Goal: Information Seeking & Learning: Learn about a topic

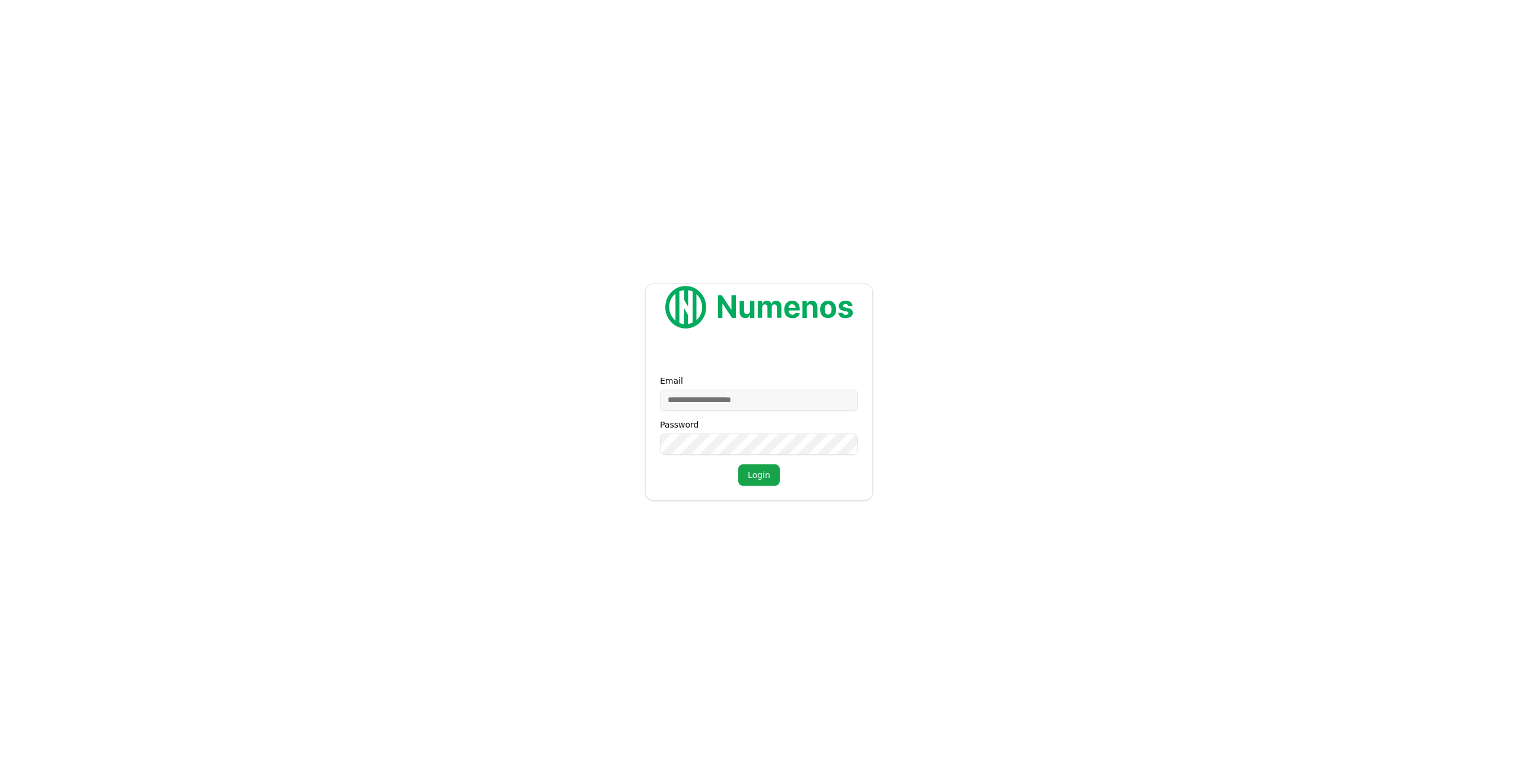
click at [745, 390] on input "Email" at bounding box center [759, 400] width 198 height 21
type input "**********"
click at [739, 464] on button "Login" at bounding box center [759, 475] width 41 height 21
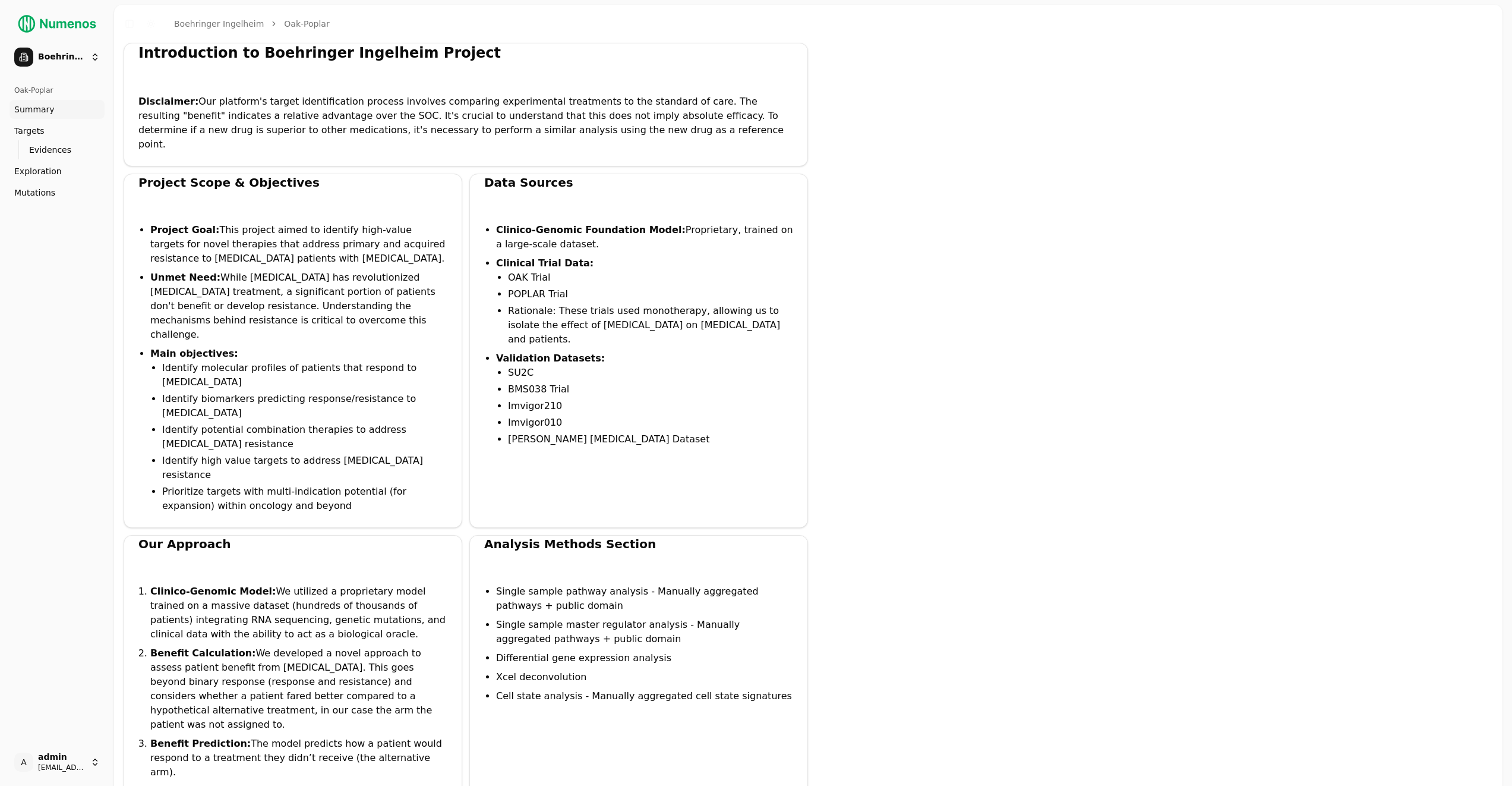
click at [152, 53] on div "Introduction to Boehringer Ingelheim Project" at bounding box center [465, 52] width 655 height 19
click at [154, 23] on button "Toggle Dark Mode" at bounding box center [150, 24] width 16 height 16
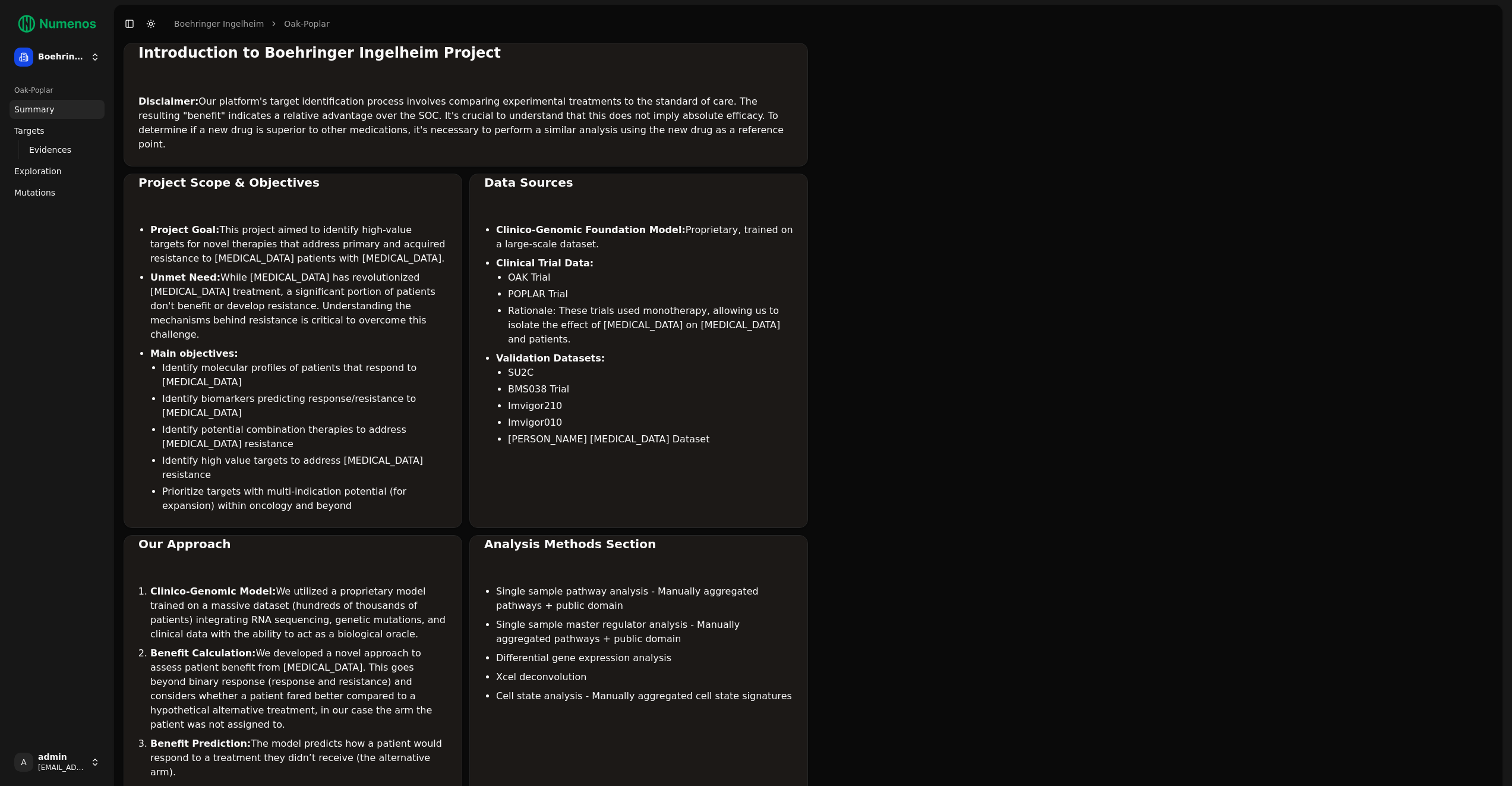
click at [154, 23] on button "Toggle Dark Mode" at bounding box center [150, 24] width 16 height 16
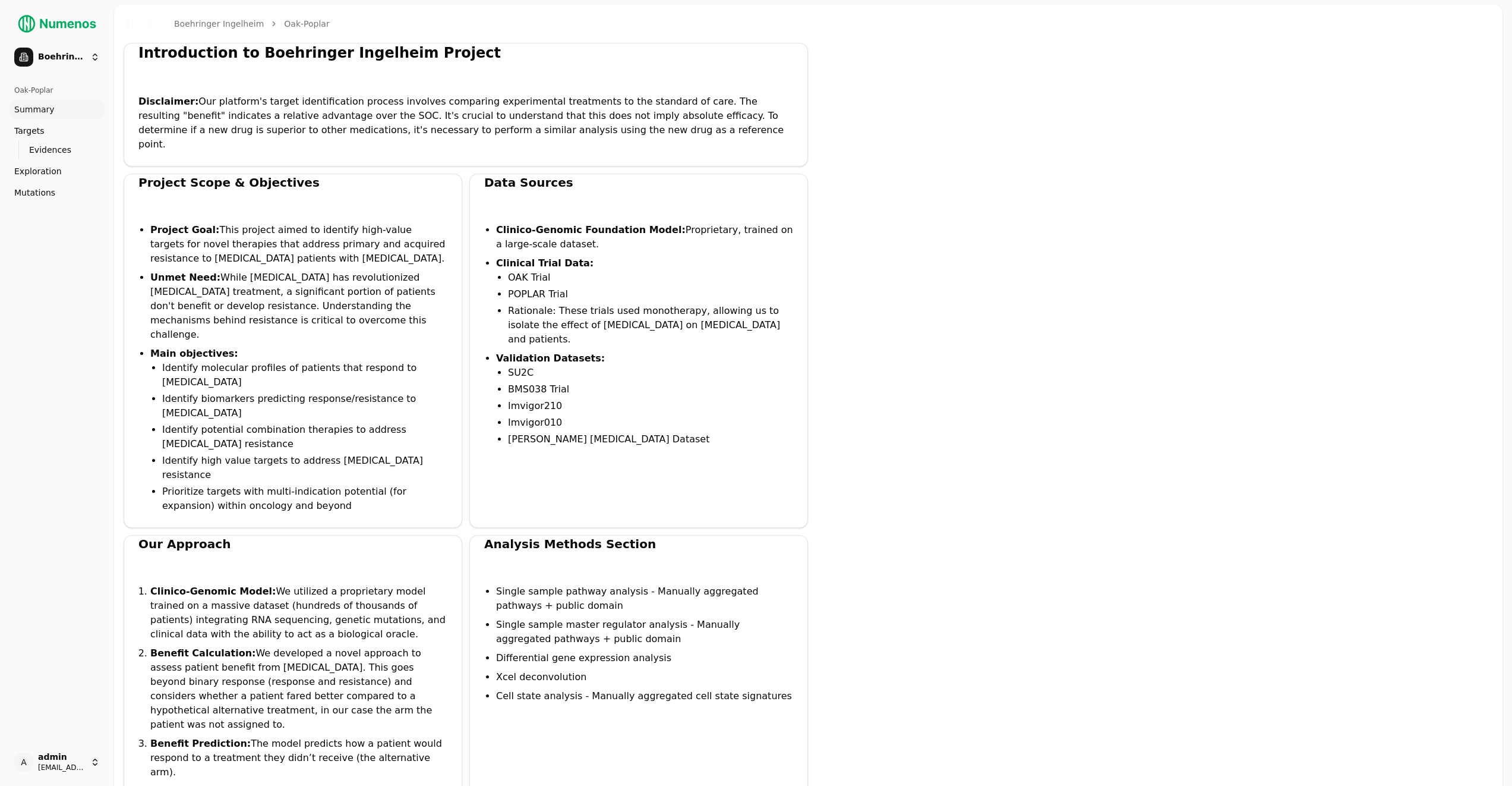
click at [55, 189] on link "Mutations" at bounding box center [57, 192] width 95 height 19
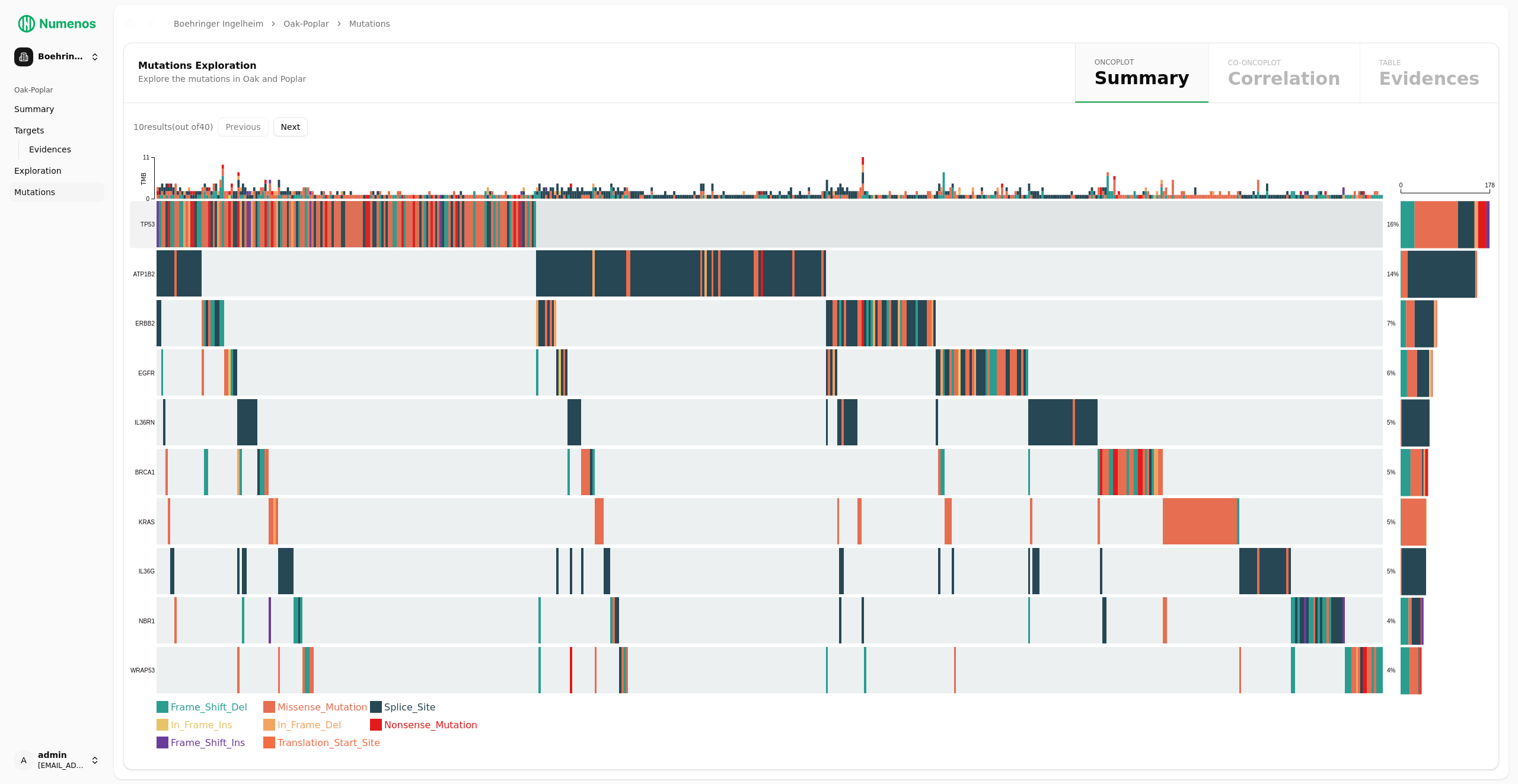
click at [414, 230] on rect at bounding box center [757, 225] width 1253 height 47
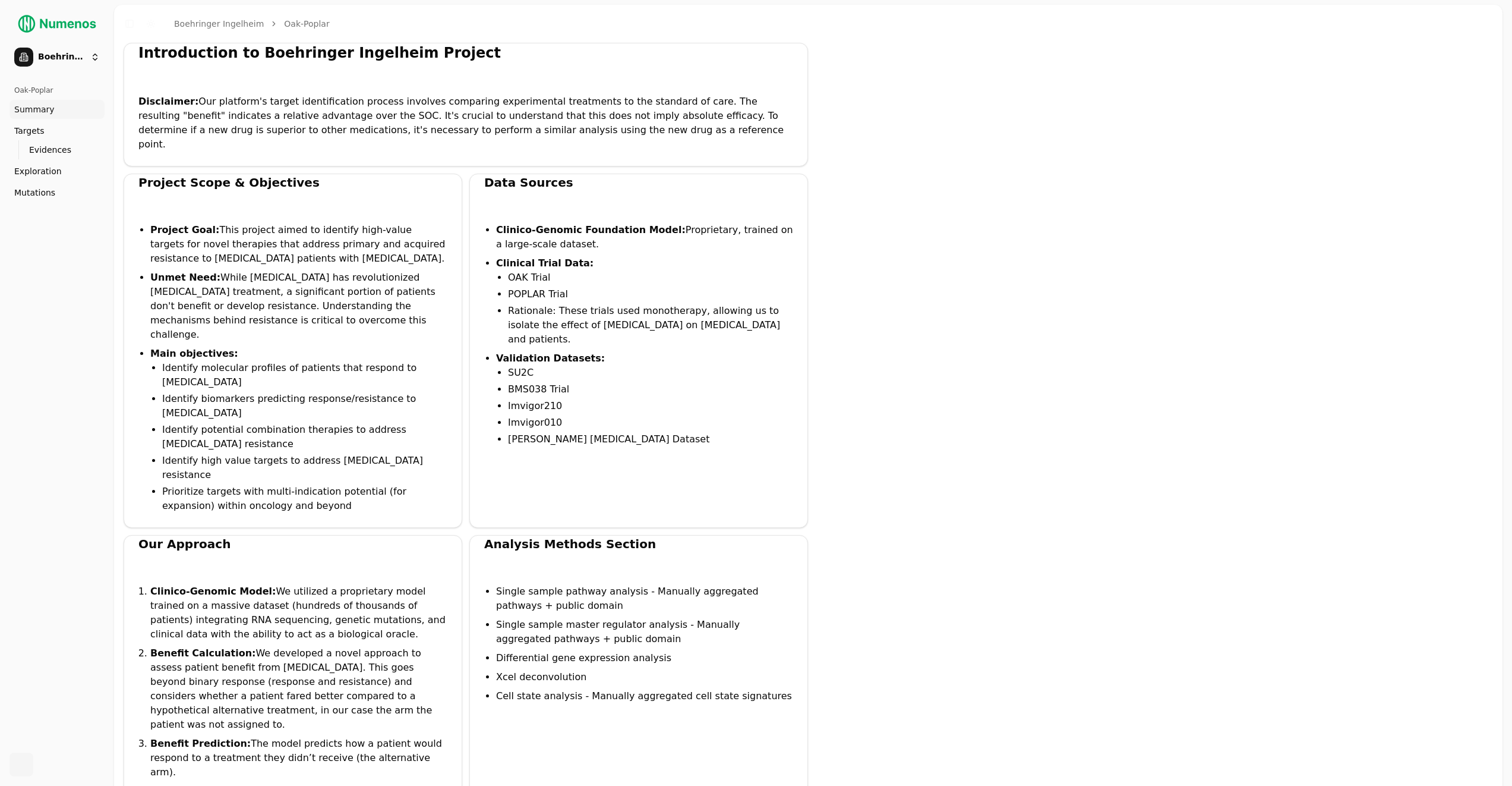
click at [38, 193] on span "Mutations" at bounding box center [35, 192] width 41 height 12
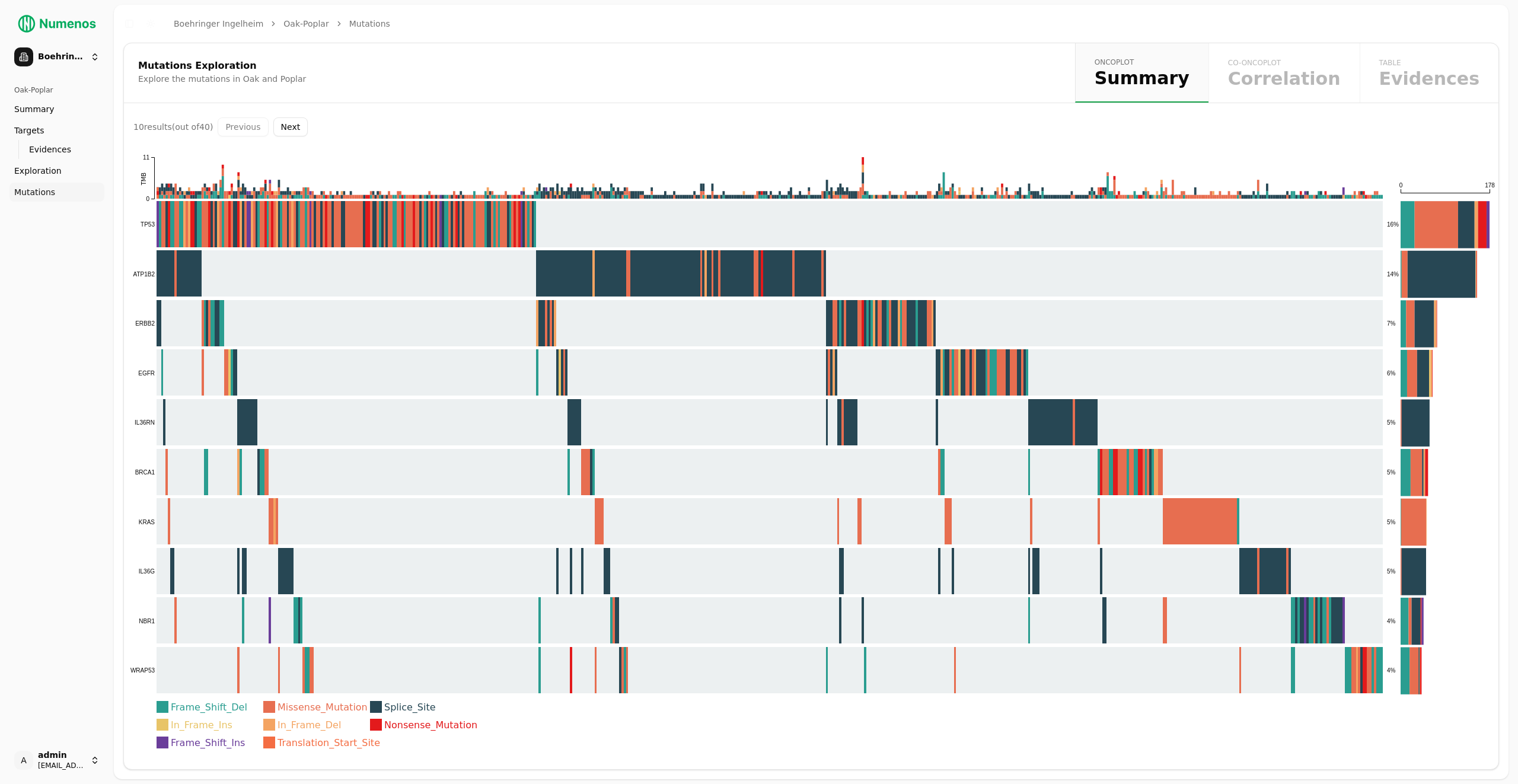
click at [384, 207] on rect at bounding box center [757, 225] width 1253 height 47
click at [395, 62] on div "Mutations Exploration" at bounding box center [597, 66] width 919 height 10
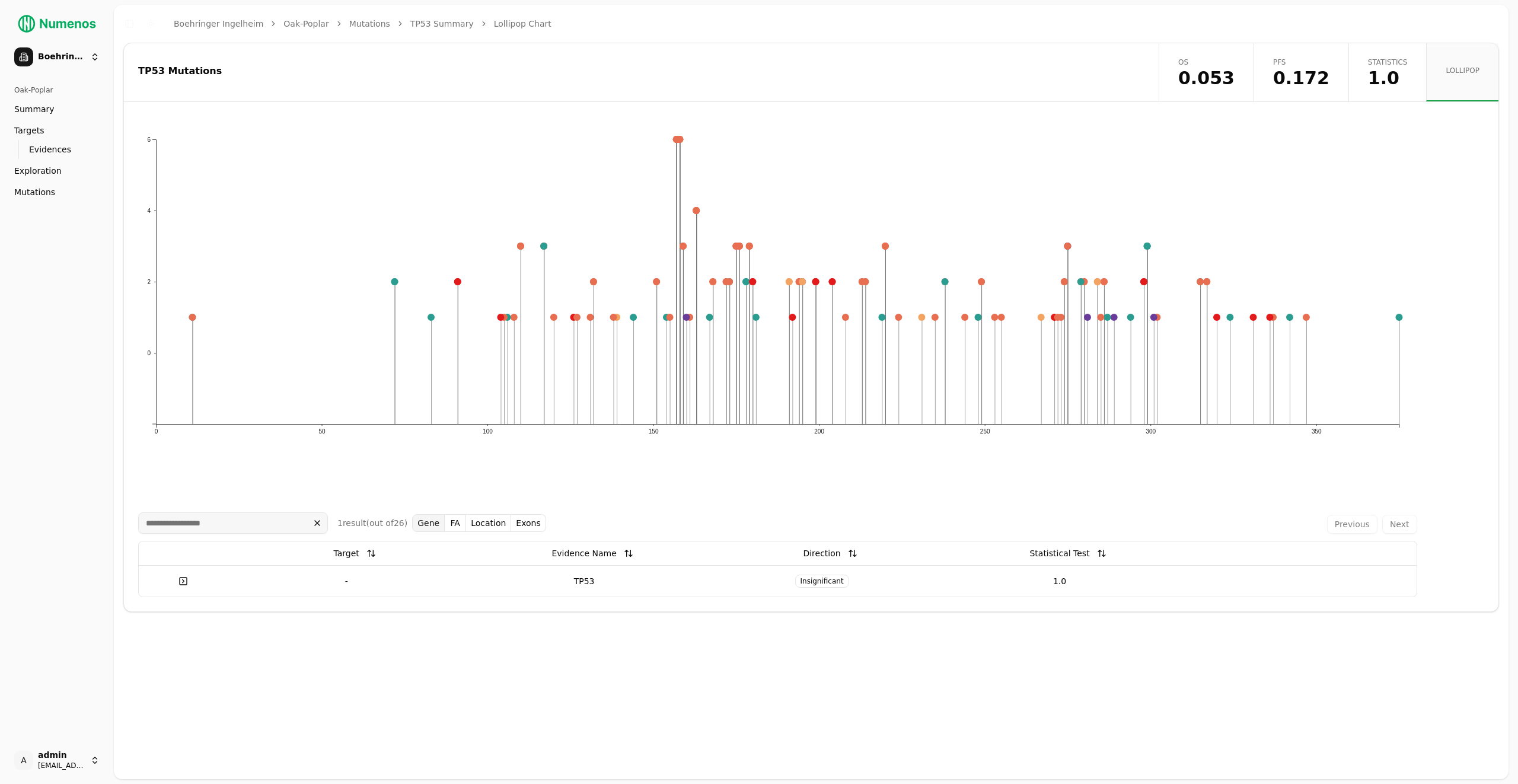
click at [757, 74] on div "TP53 Mutations" at bounding box center [639, 71] width 1003 height 10
click at [1382, 77] on span "1.0" at bounding box center [1387, 78] width 40 height 18
click at [976, 56] on div "TP53 Mutations" at bounding box center [640, 72] width 1031 height 58
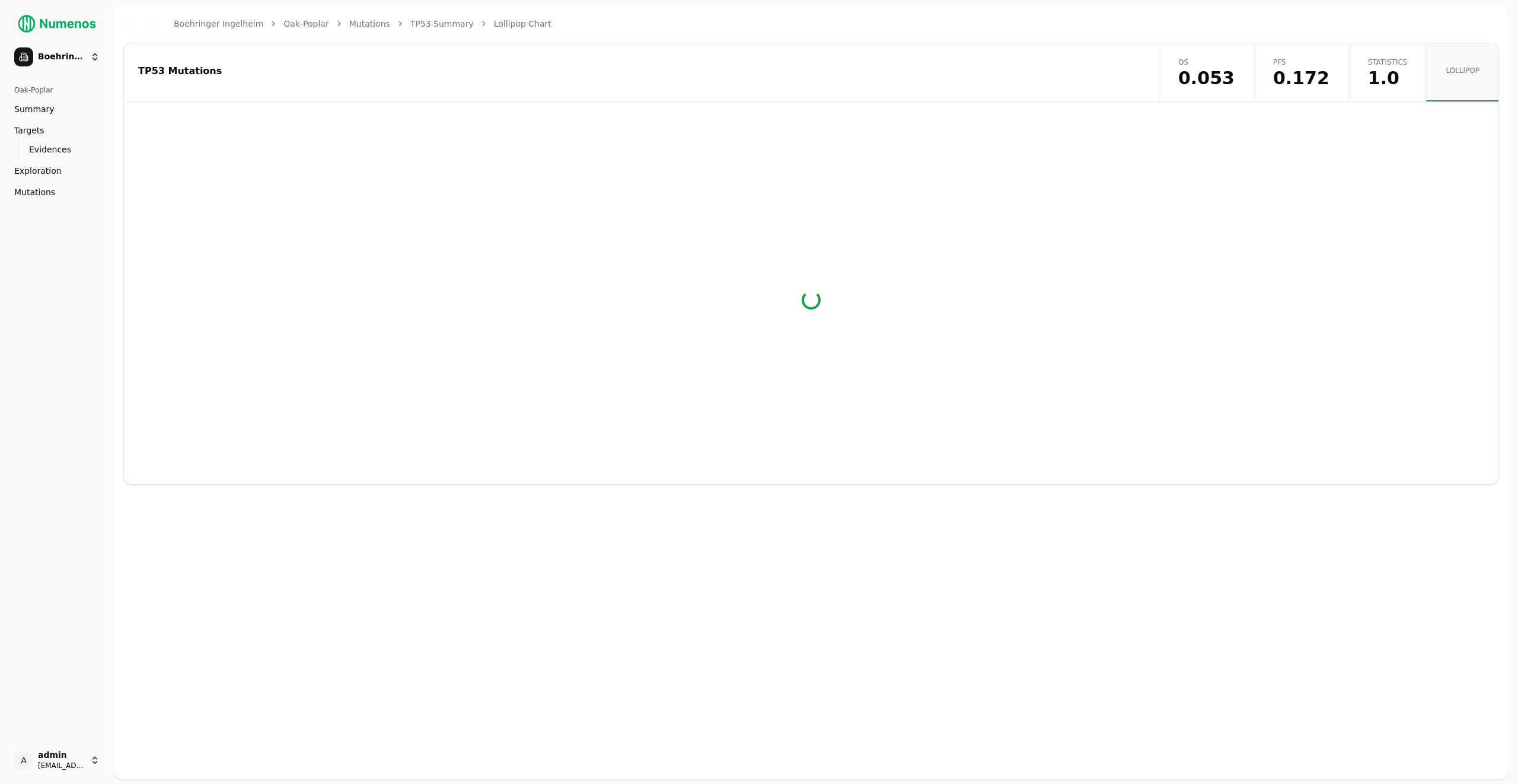
click at [976, 56] on div "TP53 Mutations" at bounding box center [640, 72] width 1031 height 58
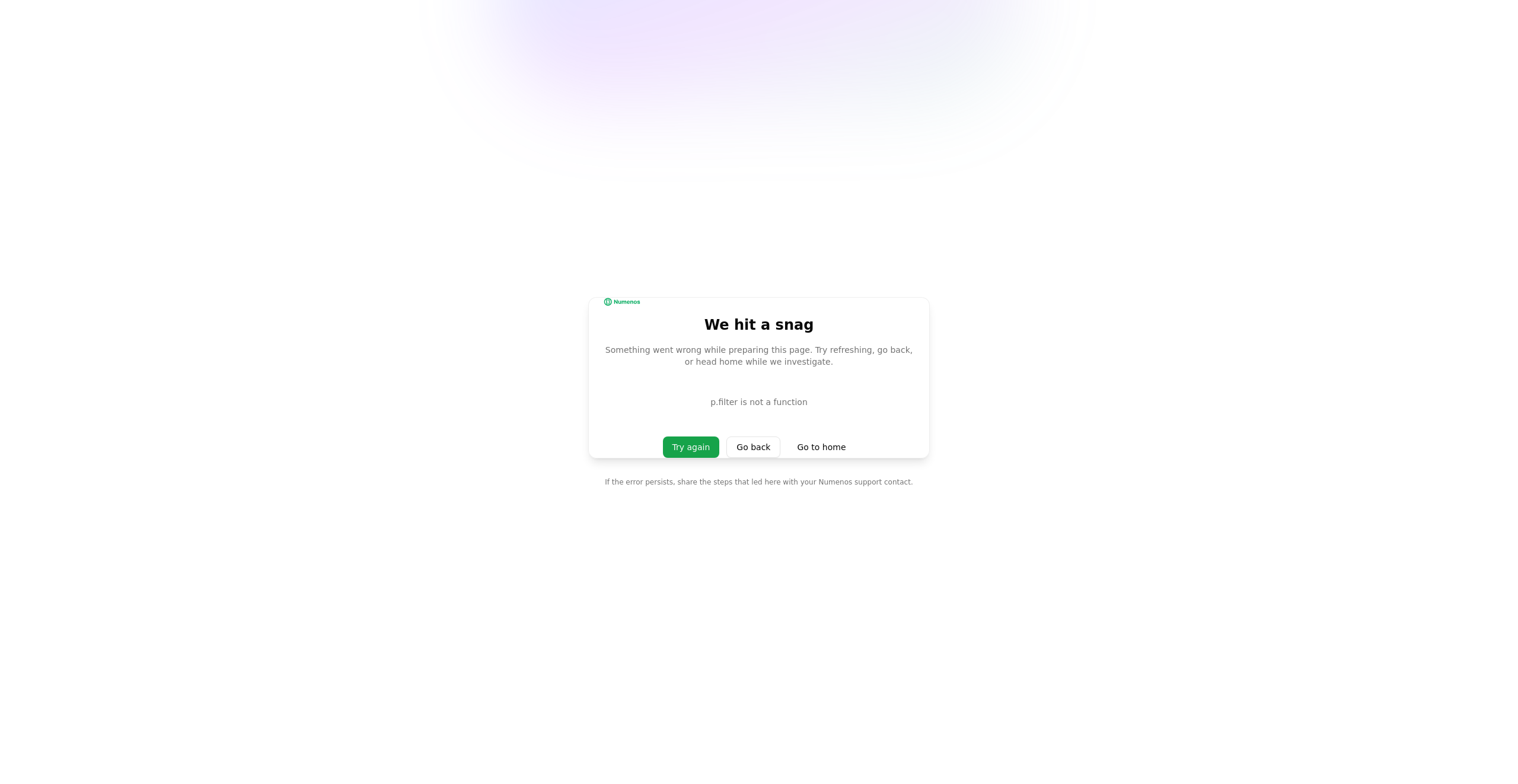
click at [562, 356] on main "We hit a snag Something went wrong while preparing this page. Try refreshing, g…" at bounding box center [759, 392] width 1518 height 784
click at [768, 407] on p "p.filter is not a function" at bounding box center [759, 402] width 312 height 12
click at [769, 404] on p "p.filter is not a function" at bounding box center [759, 402] width 312 height 12
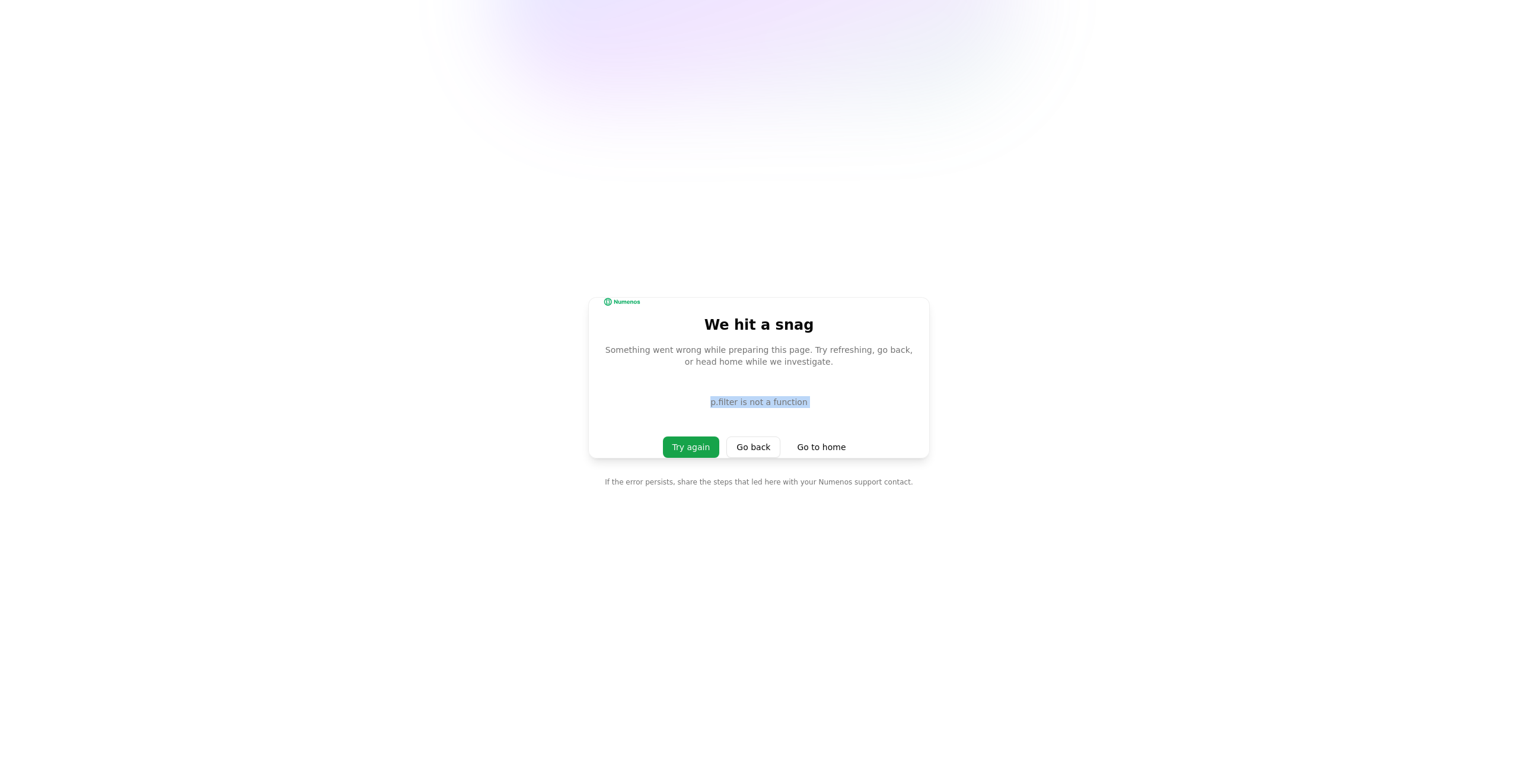
click at [769, 404] on p "p.filter is not a function" at bounding box center [759, 402] width 312 height 12
click at [554, 359] on main "We hit a snag Something went wrong while preparing this page. Try refreshing, g…" at bounding box center [759, 392] width 1518 height 784
click at [287, 226] on main "We hit a snag Something went wrong while preparing this page. Try refreshing, g…" at bounding box center [759, 392] width 1518 height 784
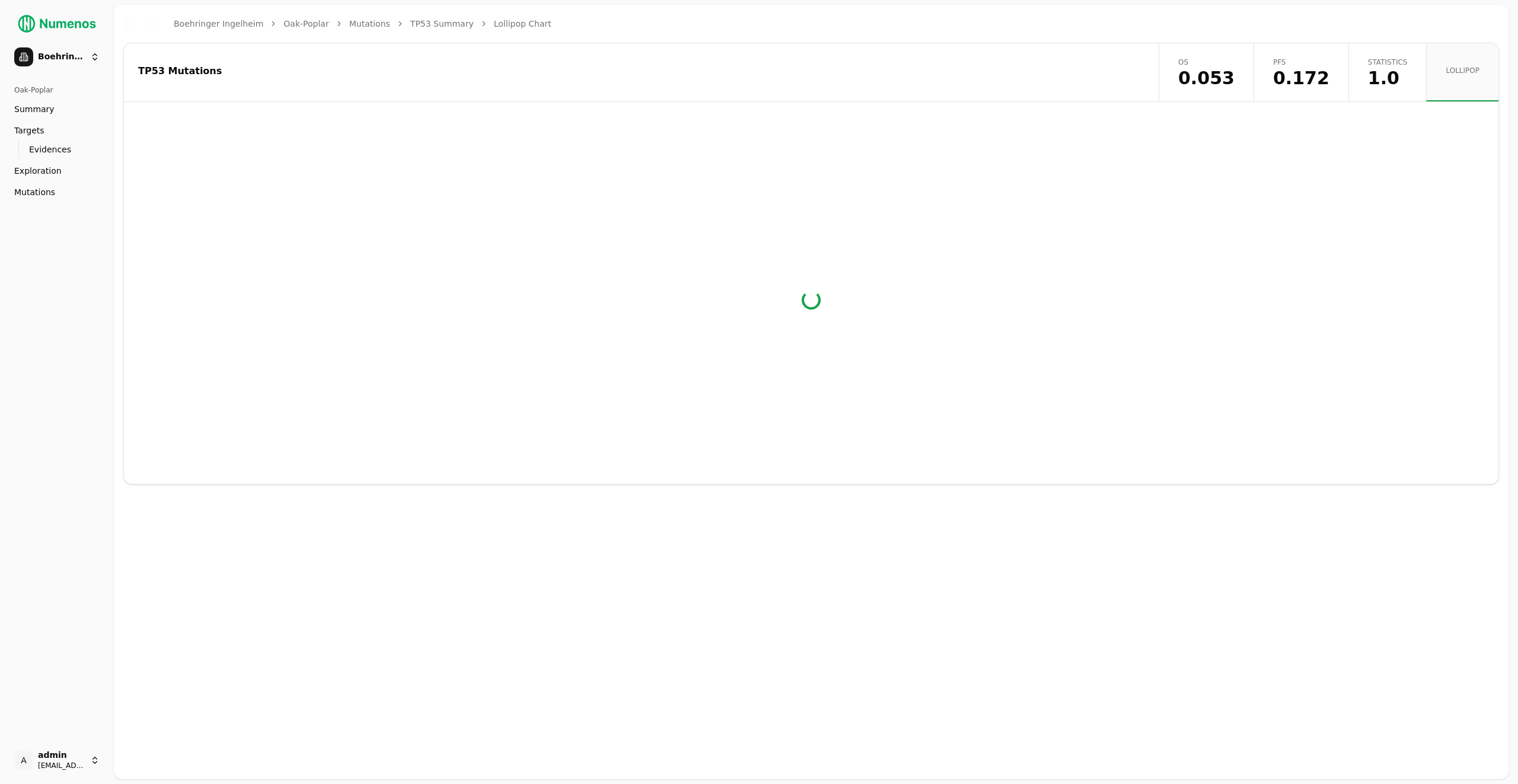
click at [428, 55] on div "TP53 Mutations" at bounding box center [640, 72] width 1031 height 58
click at [1290, 72] on span "0.172" at bounding box center [1300, 78] width 56 height 18
click at [154, 26] on button "Toggle Dark Mode" at bounding box center [150, 24] width 16 height 16
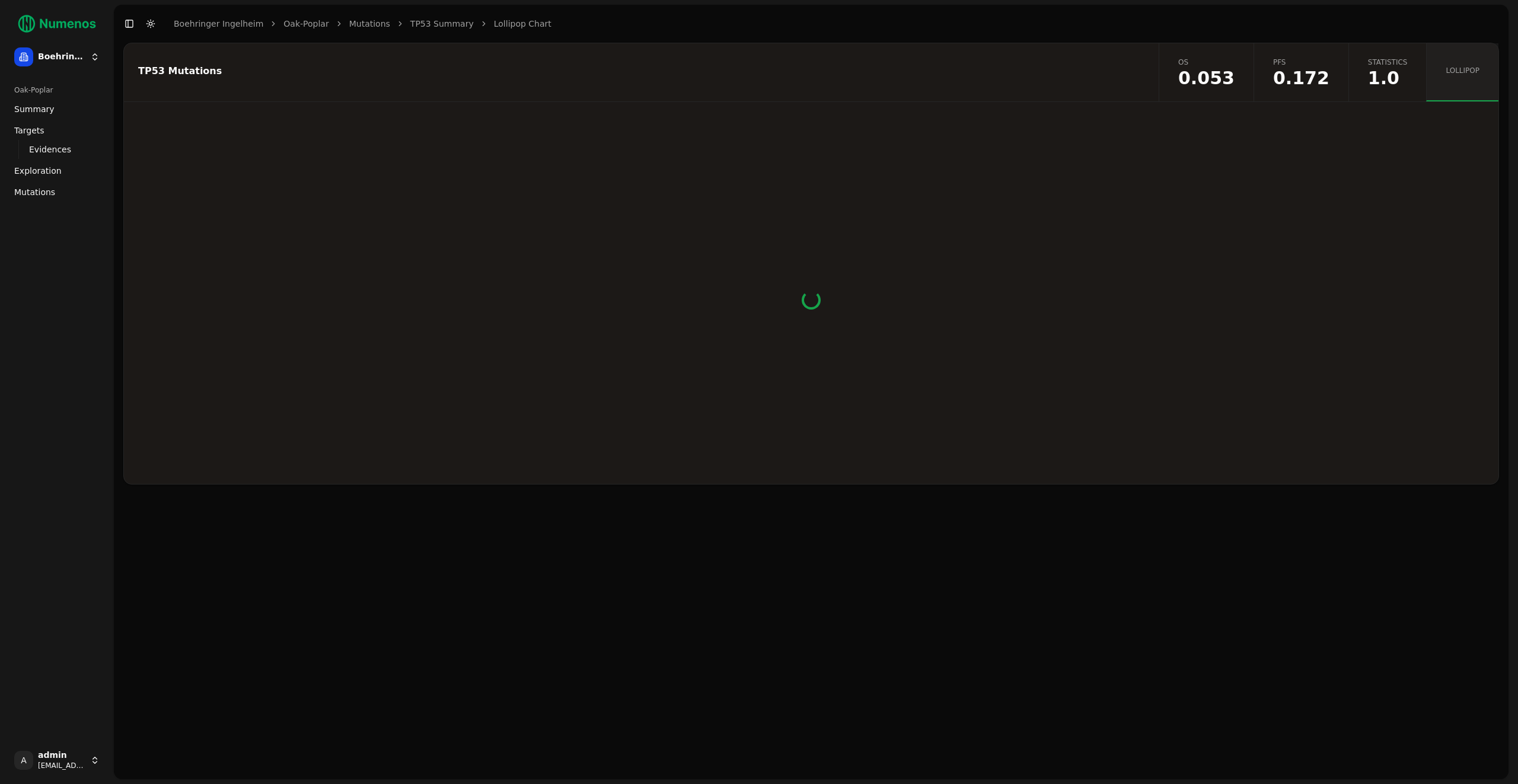
click at [380, 86] on div "TP53 Mutations" at bounding box center [640, 72] width 1031 height 58
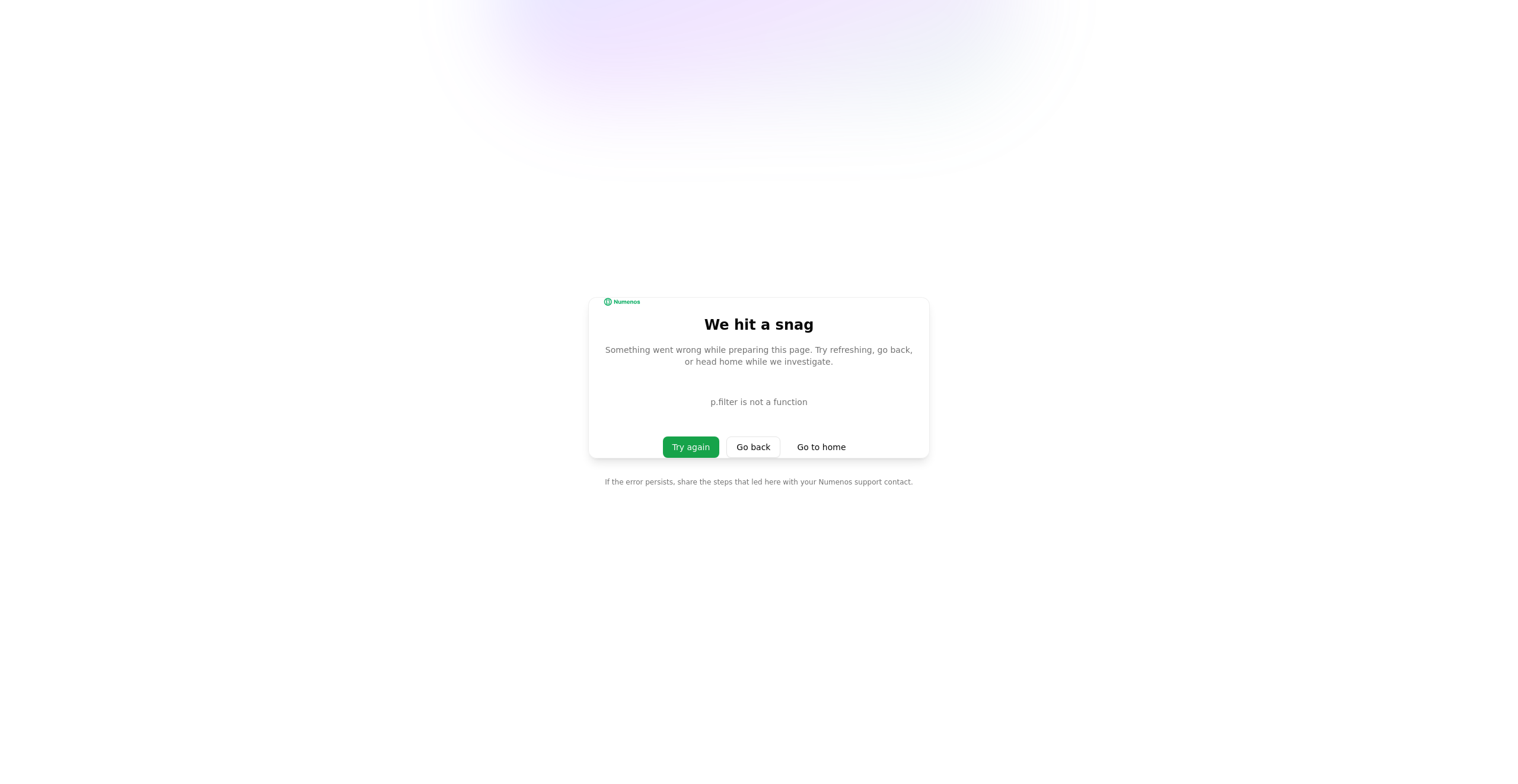
click at [382, 88] on main "We hit a snag Something went wrong while preparing this page. Try refreshing, g…" at bounding box center [759, 392] width 1518 height 784
click at [554, 144] on main "We hit a snag Something went wrong while preparing this page. Try refreshing, g…" at bounding box center [759, 392] width 1518 height 784
